Goal: Connect with others: Connect with others

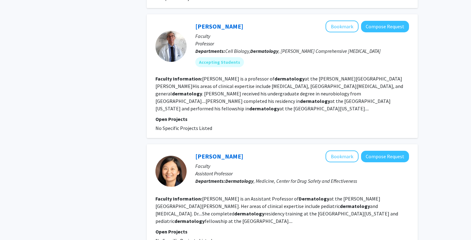
scroll to position [715, 0]
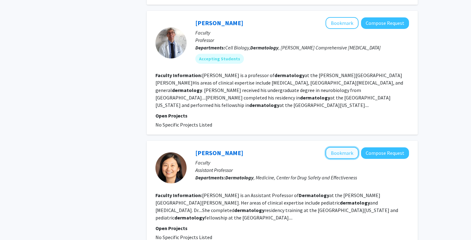
click at [328, 147] on button "Bookmark" at bounding box center [341, 153] width 33 height 12
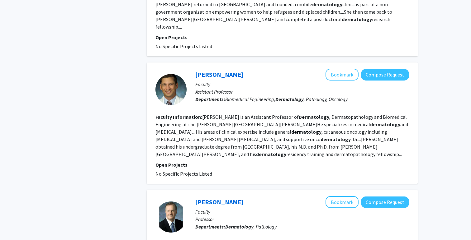
scroll to position [1039, 0]
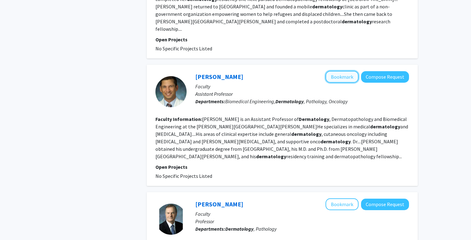
click at [331, 71] on button "Bookmark" at bounding box center [341, 77] width 33 height 12
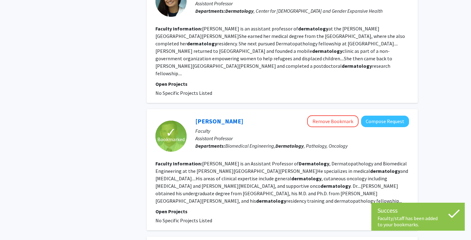
scroll to position [991, 0]
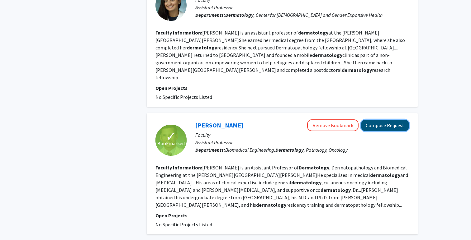
click at [385, 120] on button "Compose Request" at bounding box center [385, 126] width 48 height 12
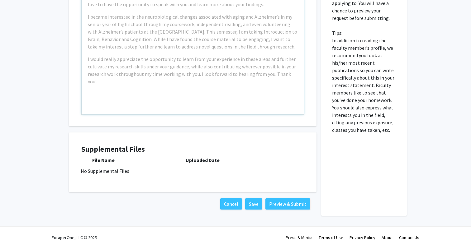
scroll to position [176, 0]
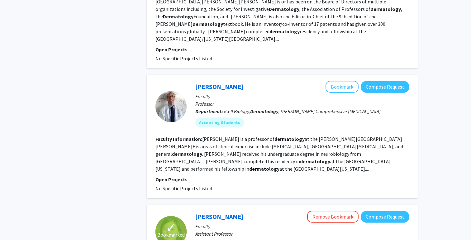
scroll to position [665, 0]
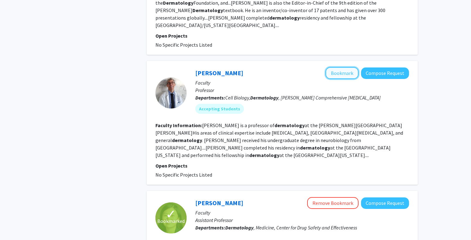
click at [345, 67] on button "Bookmark" at bounding box center [341, 73] width 33 height 12
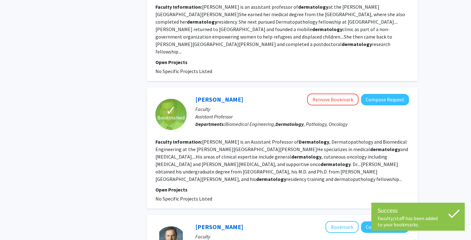
scroll to position [1144, 0]
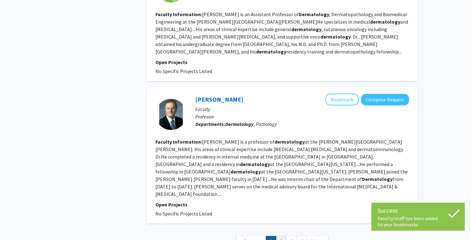
click at [281, 236] on link "2" at bounding box center [281, 241] width 11 height 11
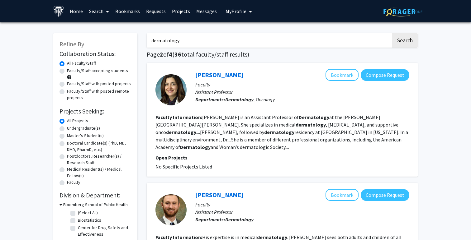
click at [67, 129] on label "Undergraduate(s)" at bounding box center [83, 128] width 33 height 7
click at [67, 129] on input "Undergraduate(s)" at bounding box center [69, 127] width 4 height 4
radio input "true"
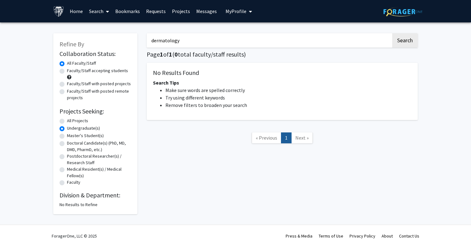
click at [67, 121] on label "All Projects" at bounding box center [77, 121] width 21 height 7
click at [67, 121] on input "All Projects" at bounding box center [69, 120] width 4 height 4
radio input "true"
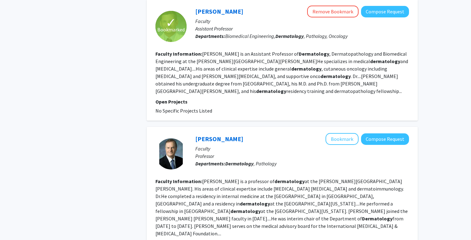
scroll to position [1107, 0]
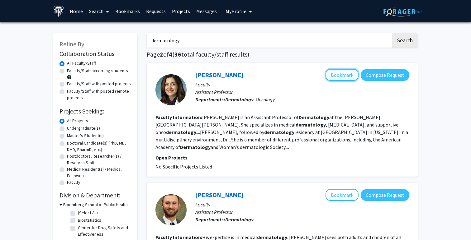
click at [337, 75] on button "Bookmark" at bounding box center [341, 75] width 33 height 12
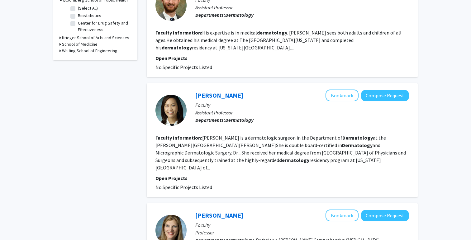
scroll to position [206, 0]
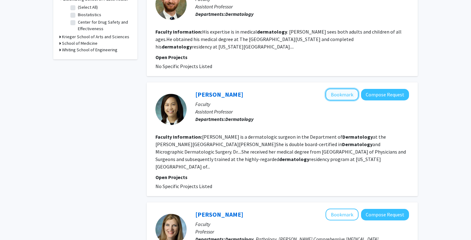
click at [344, 95] on button "Bookmark" at bounding box center [341, 95] width 33 height 12
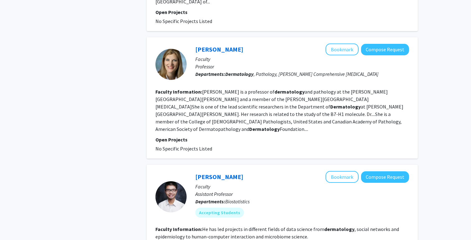
scroll to position [378, 0]
